Goal: Transaction & Acquisition: Purchase product/service

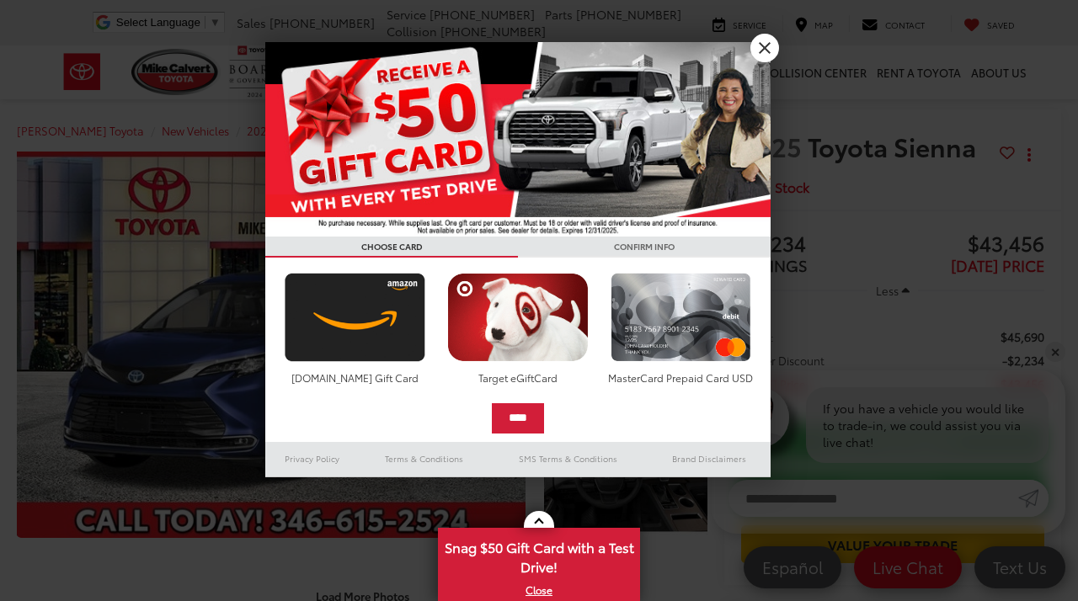
click at [760, 43] on link "X" at bounding box center [764, 48] width 29 height 29
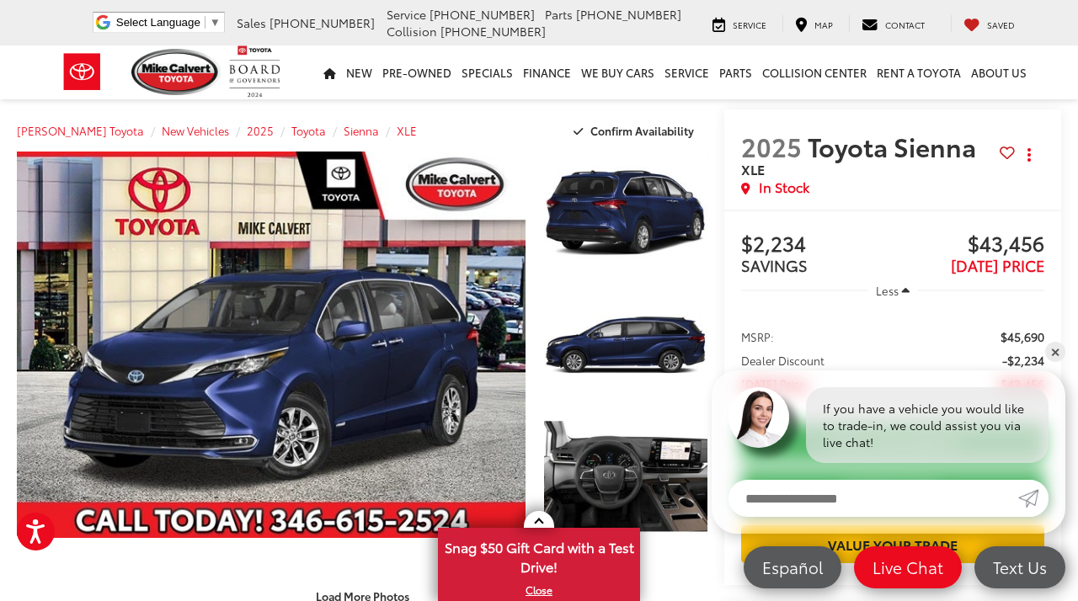
click at [1055, 352] on link "✕" at bounding box center [1055, 352] width 20 height 20
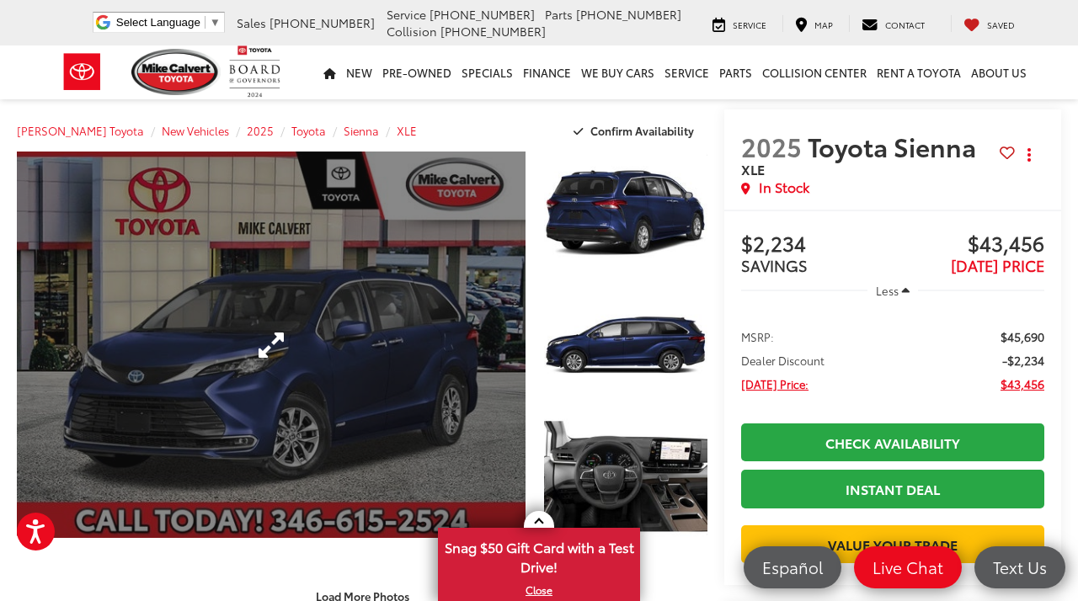
click at [383, 383] on link "Expand Photo 0" at bounding box center [271, 345] width 509 height 386
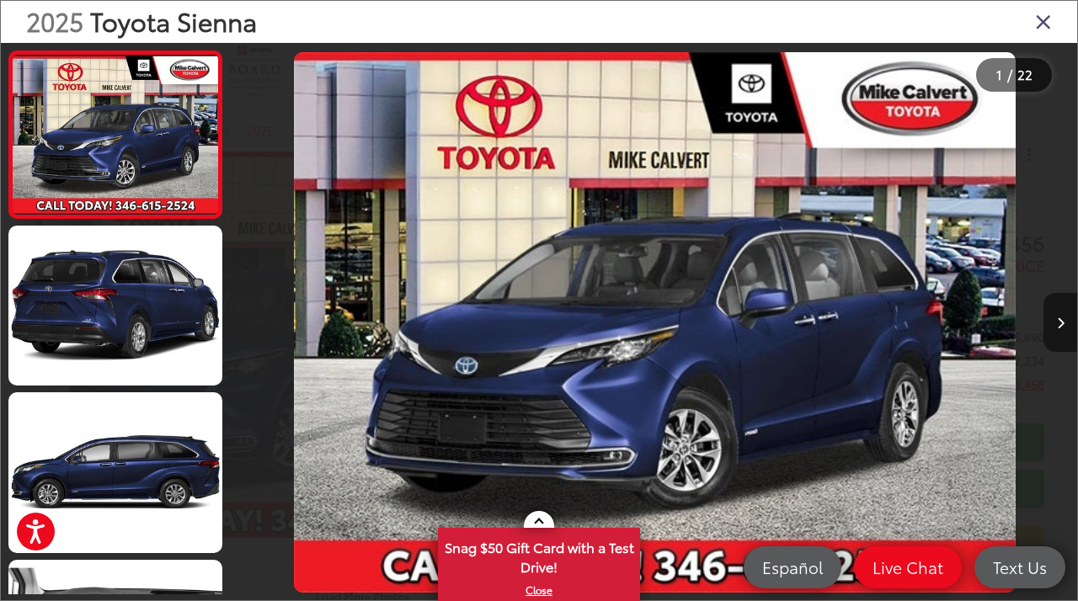
click at [1060, 333] on button "Next image" at bounding box center [1060, 322] width 34 height 59
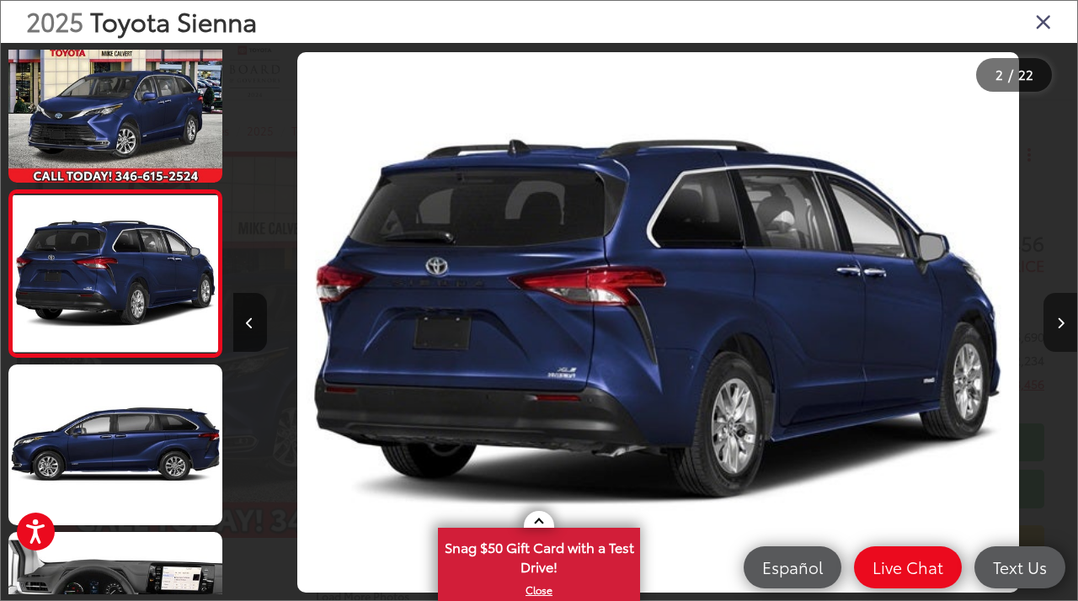
scroll to position [0, 951]
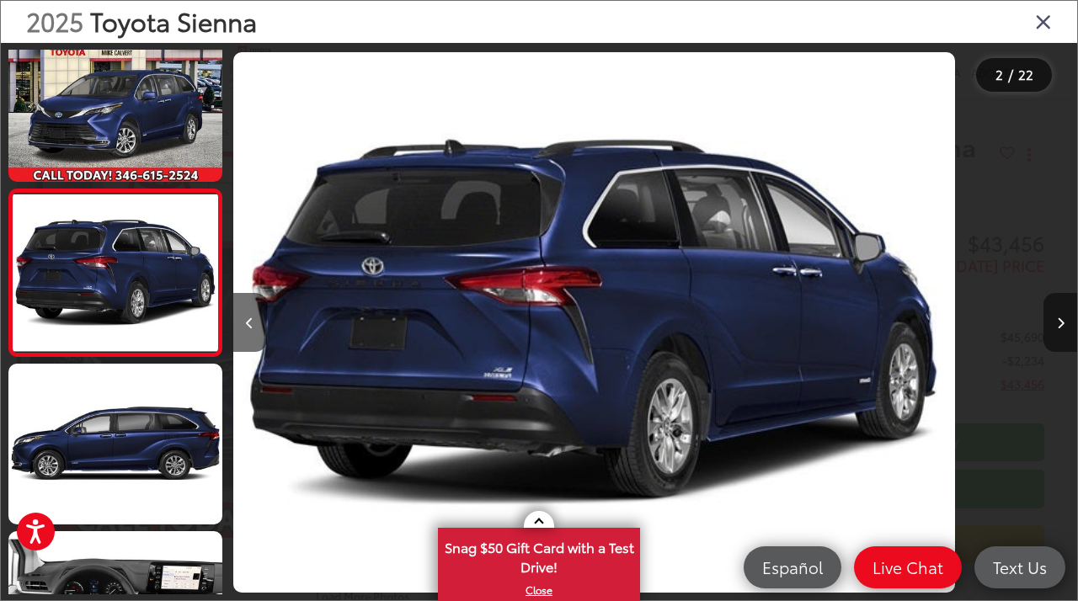
click at [1060, 333] on button "Next image" at bounding box center [1060, 322] width 34 height 59
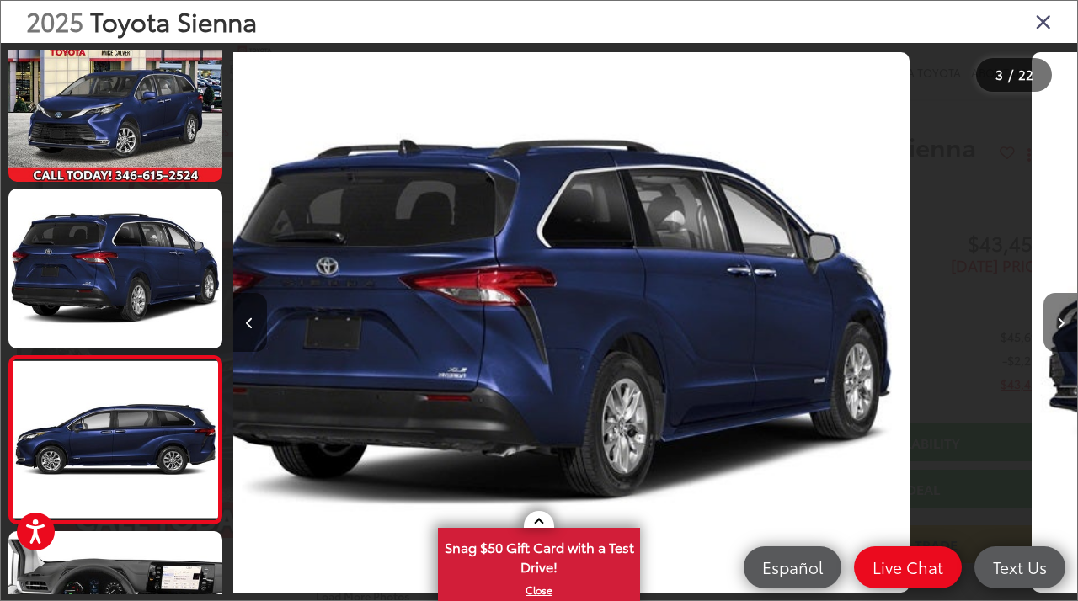
scroll to position [0, 0]
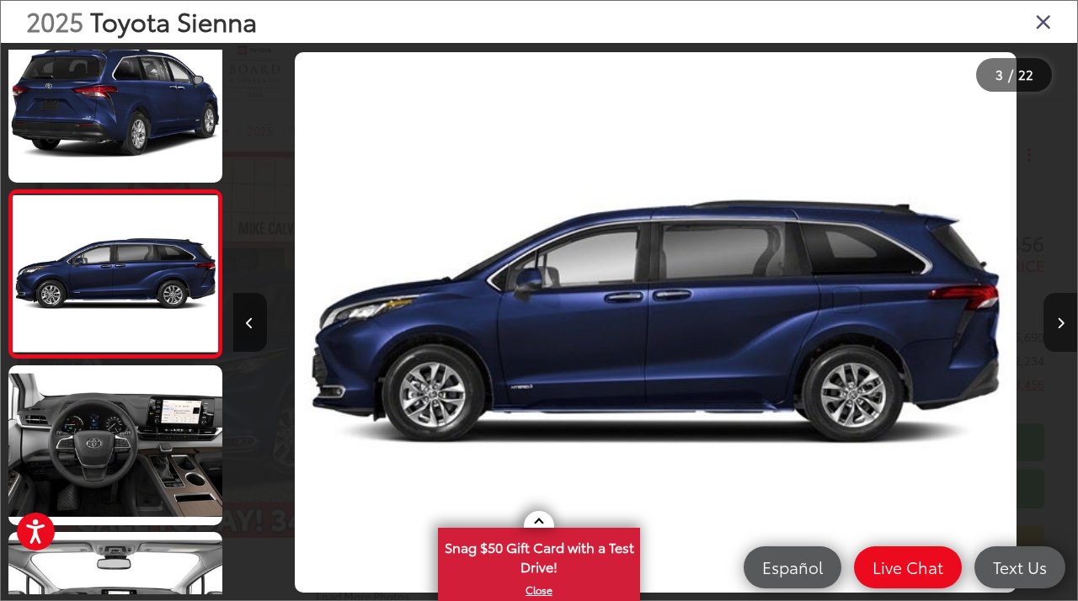
click at [1060, 333] on button "Next image" at bounding box center [1060, 322] width 34 height 59
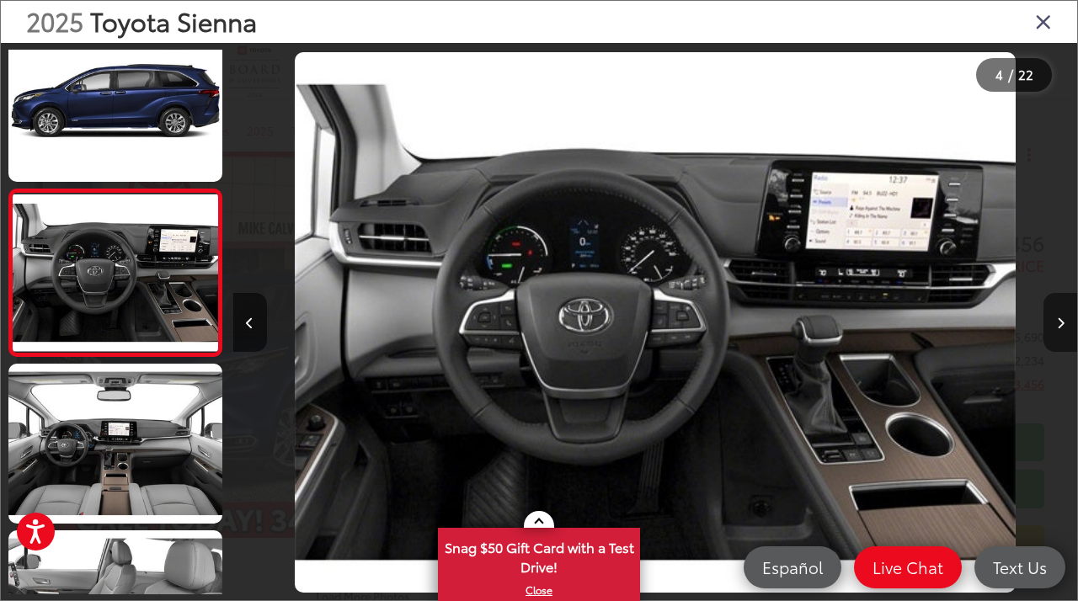
click at [1060, 333] on button "Next image" at bounding box center [1060, 322] width 34 height 59
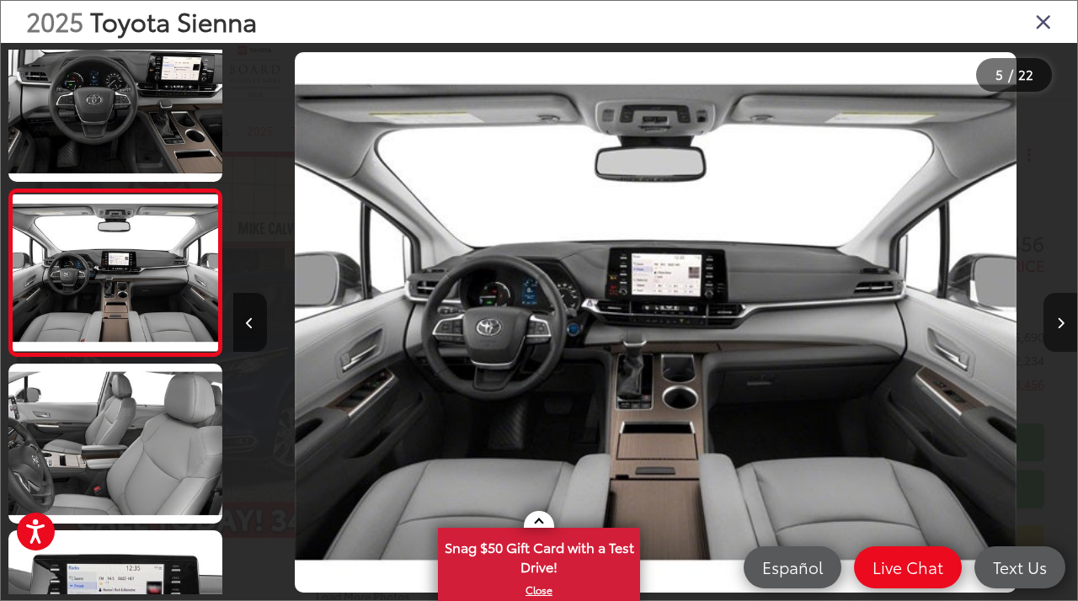
click at [1060, 333] on button "Next image" at bounding box center [1060, 322] width 34 height 59
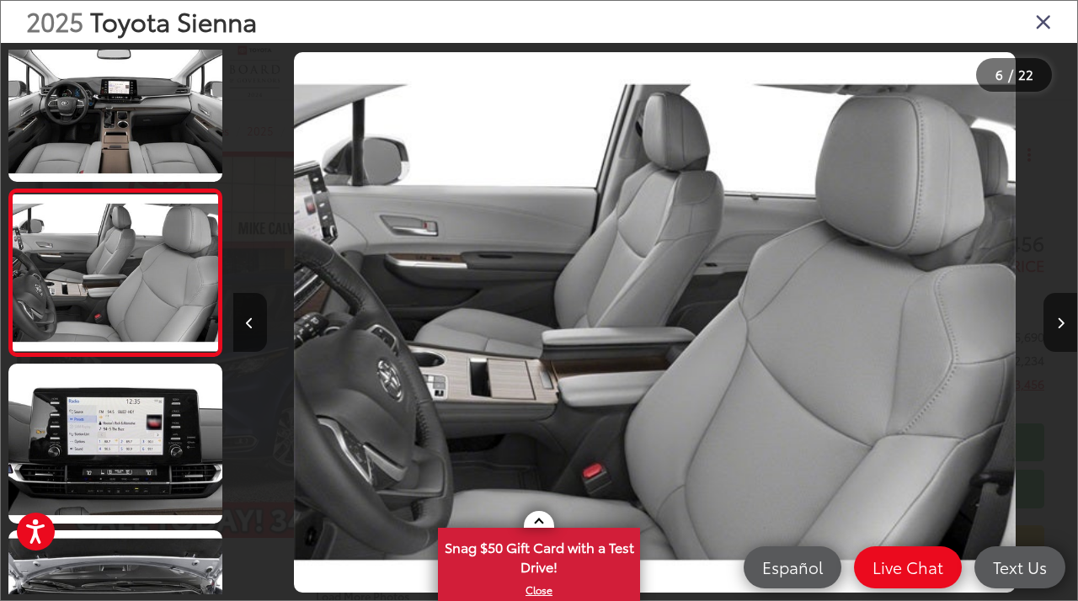
click at [1036, 248] on div at bounding box center [971, 322] width 211 height 559
click at [1041, 19] on icon "Close gallery" at bounding box center [1043, 21] width 17 height 22
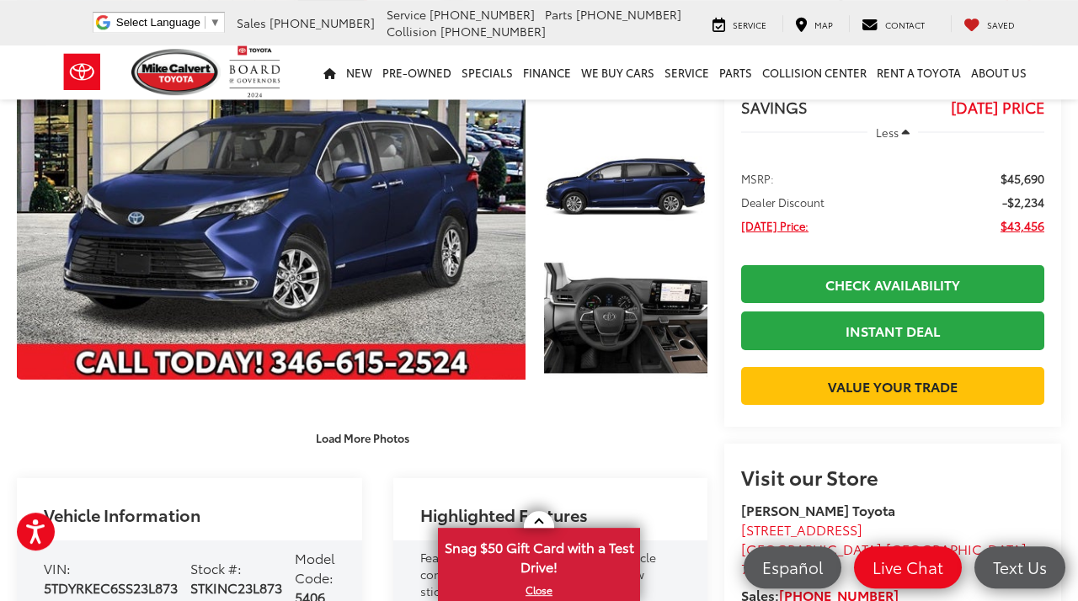
scroll to position [157, 0]
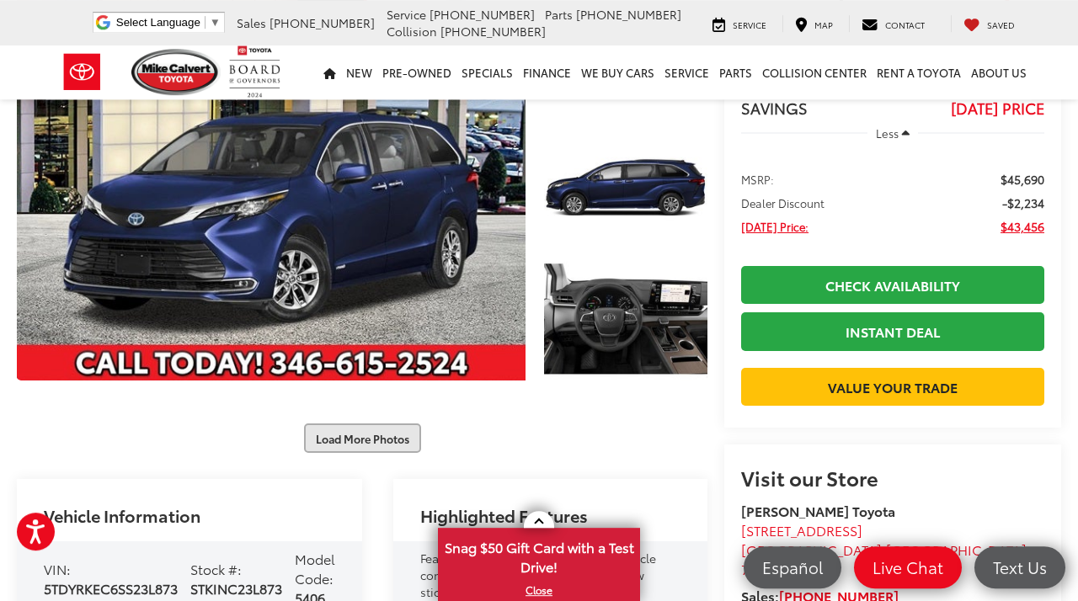
click at [322, 445] on button "Load More Photos" at bounding box center [362, 438] width 117 height 29
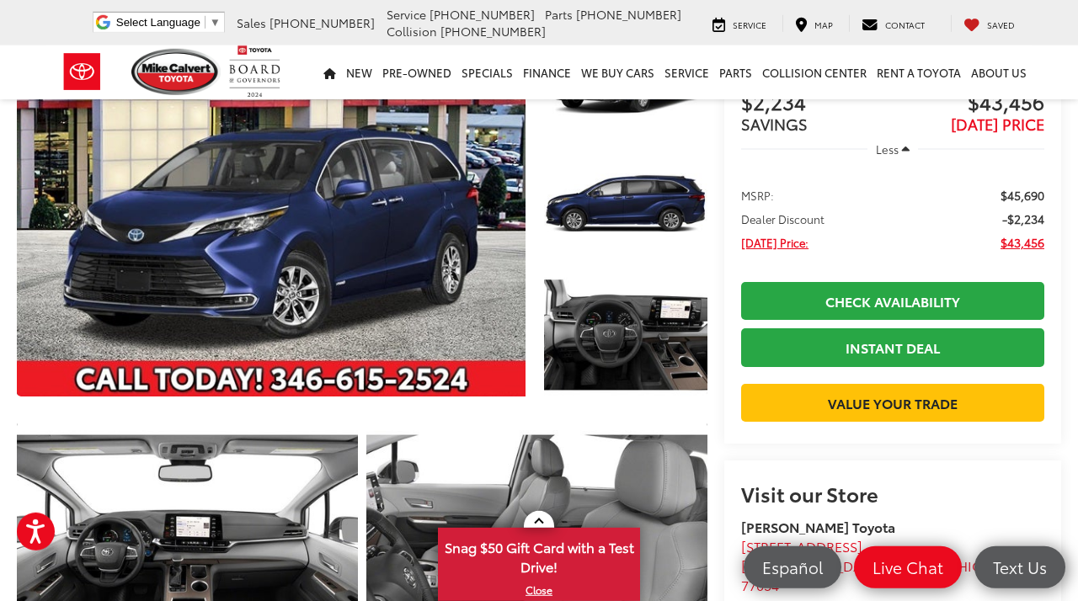
scroll to position [242, 0]
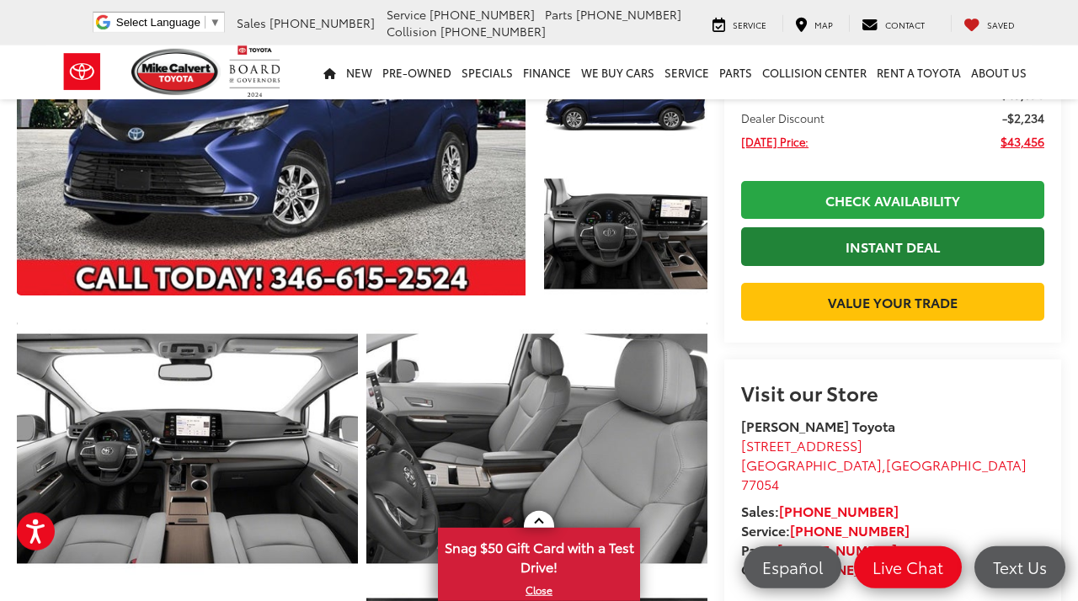
click at [876, 264] on link "Instant Deal" at bounding box center [892, 246] width 303 height 38
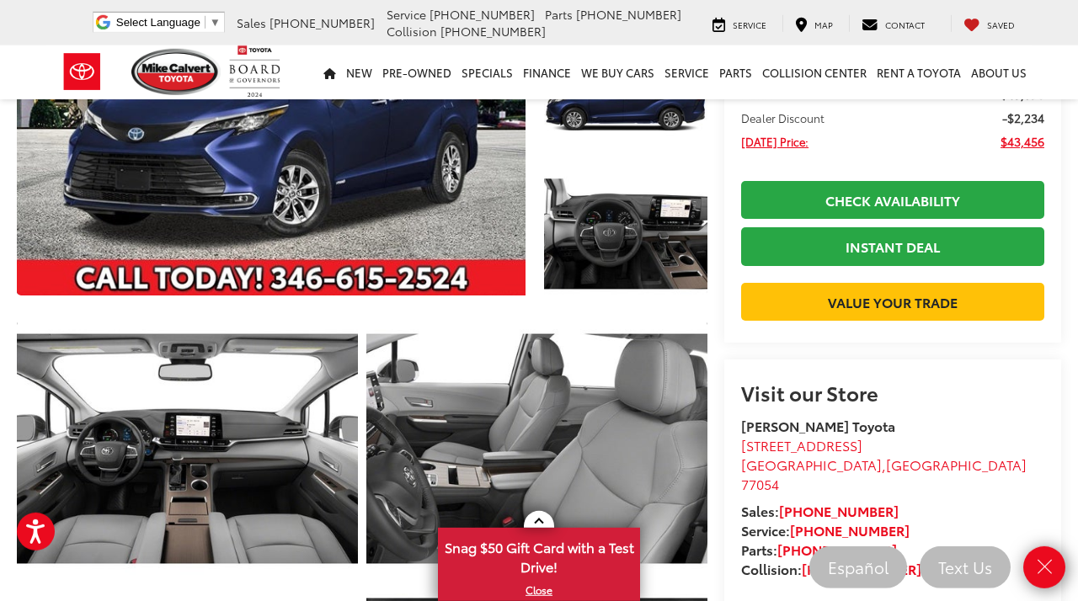
click at [860, 242] on iframe "Chat window" at bounding box center [867, 269] width 421 height 538
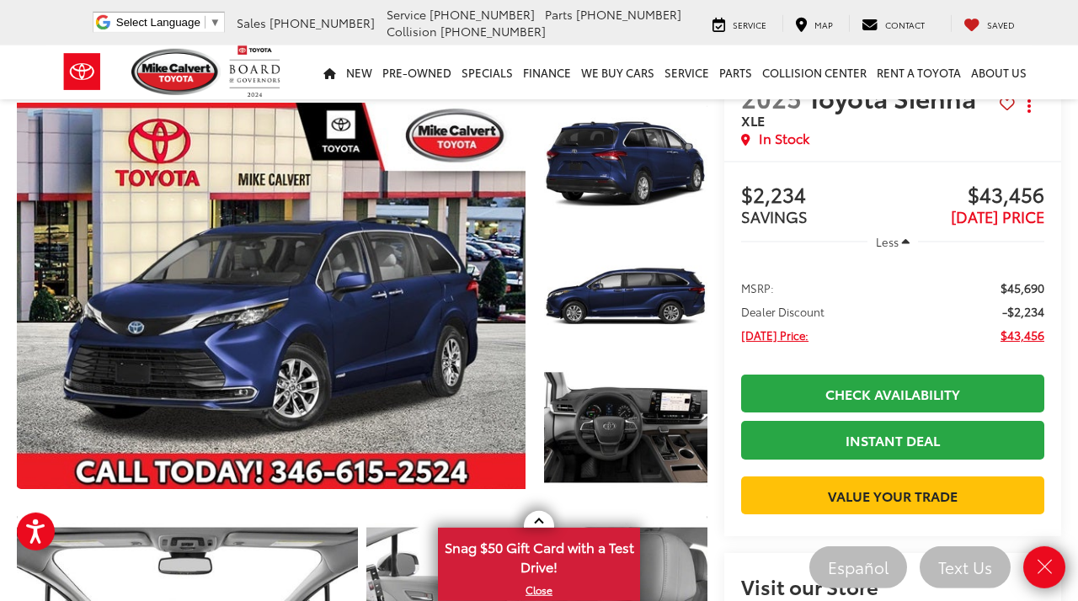
scroll to position [0, 0]
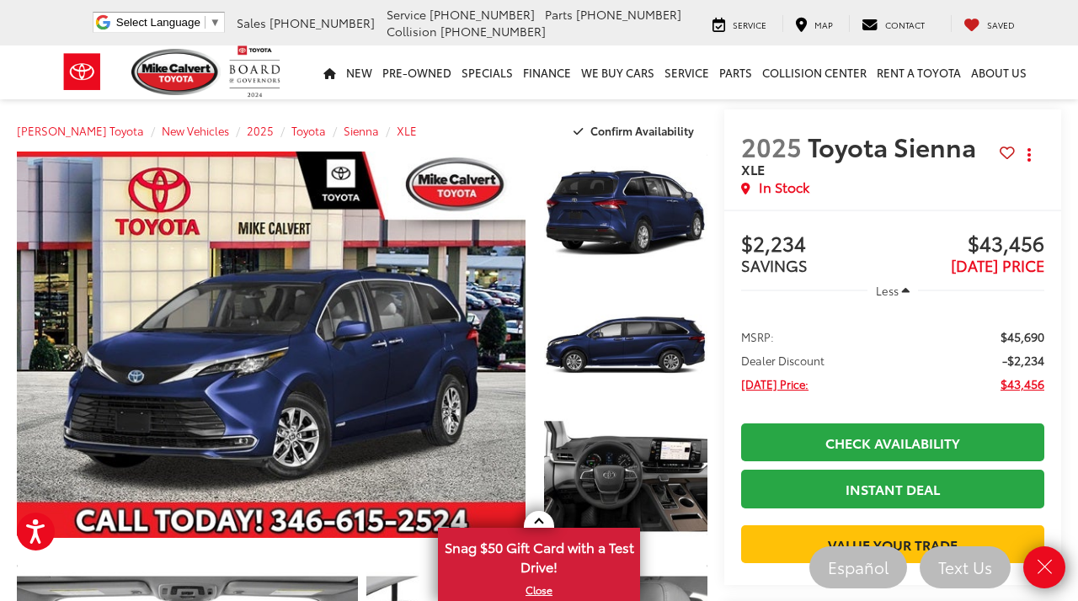
click at [876, 497] on iframe "Chat window" at bounding box center [867, 269] width 421 height 538
click at [875, 488] on iframe "Chat window" at bounding box center [867, 269] width 421 height 538
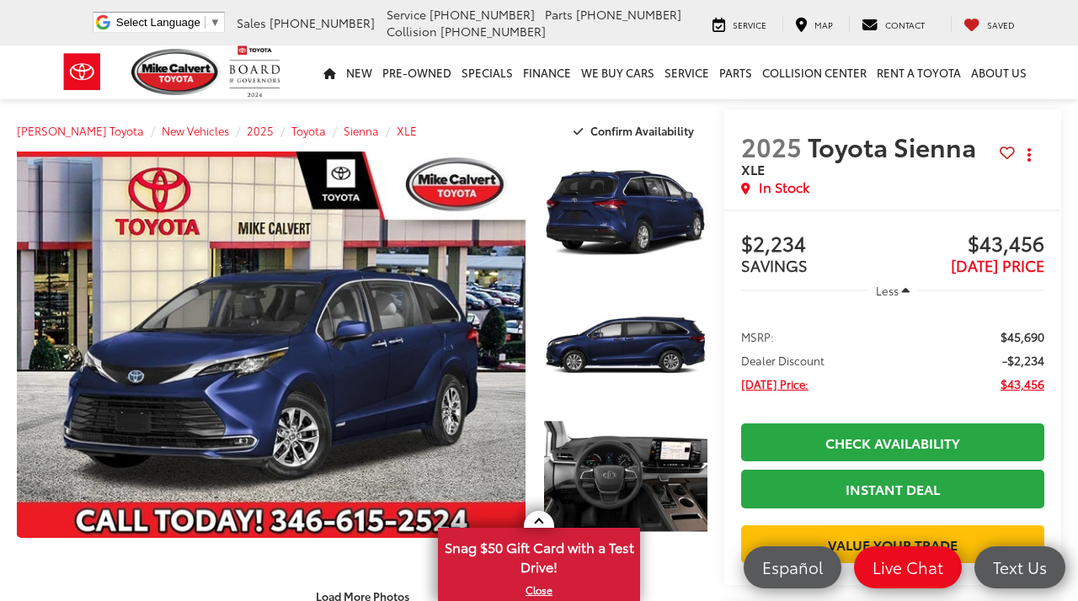
scroll to position [194, 0]
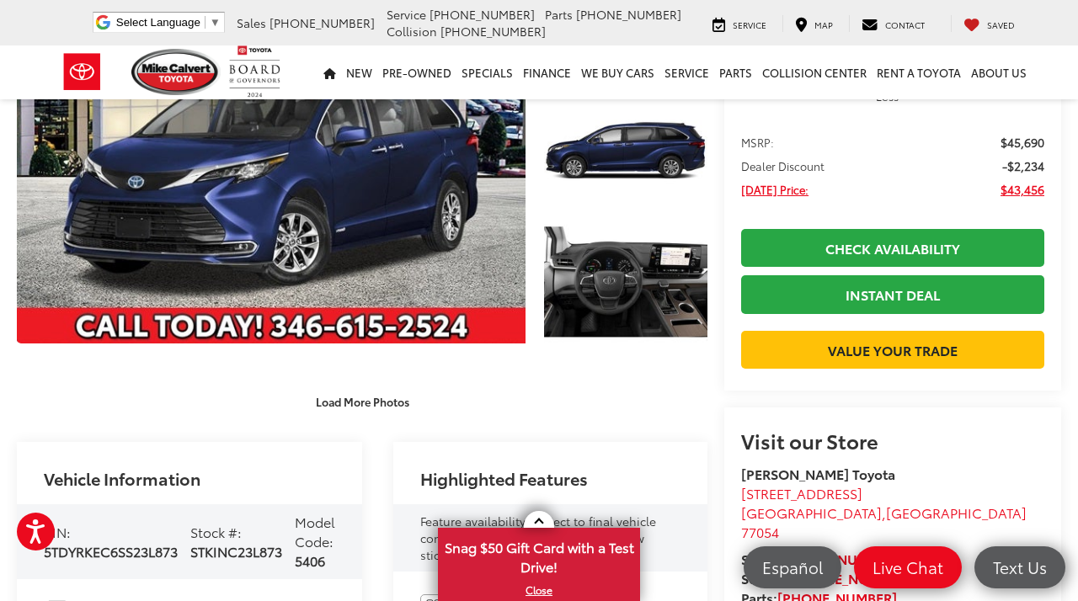
click at [827, 322] on capital-one-entry-button at bounding box center [892, 322] width 303 height 0
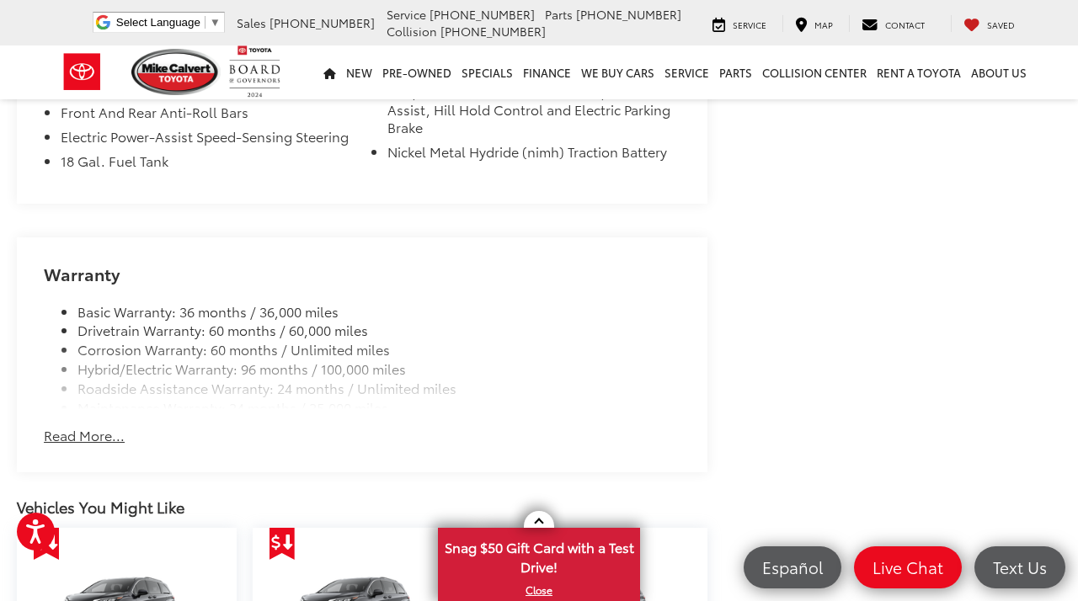
scroll to position [1491, 0]
